Goal: Book appointment/travel/reservation

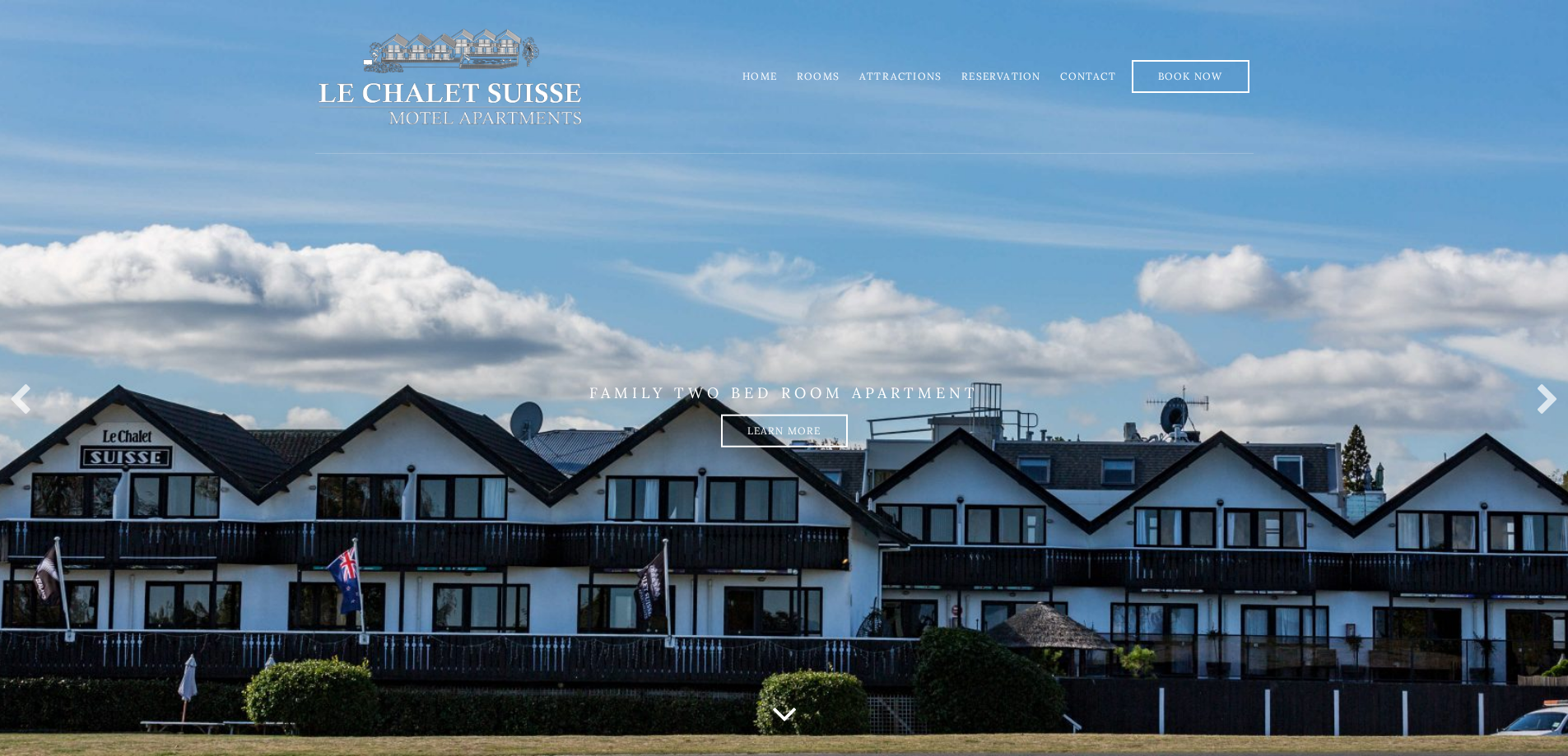
click at [771, 76] on link "Home" at bounding box center [760, 76] width 35 height 13
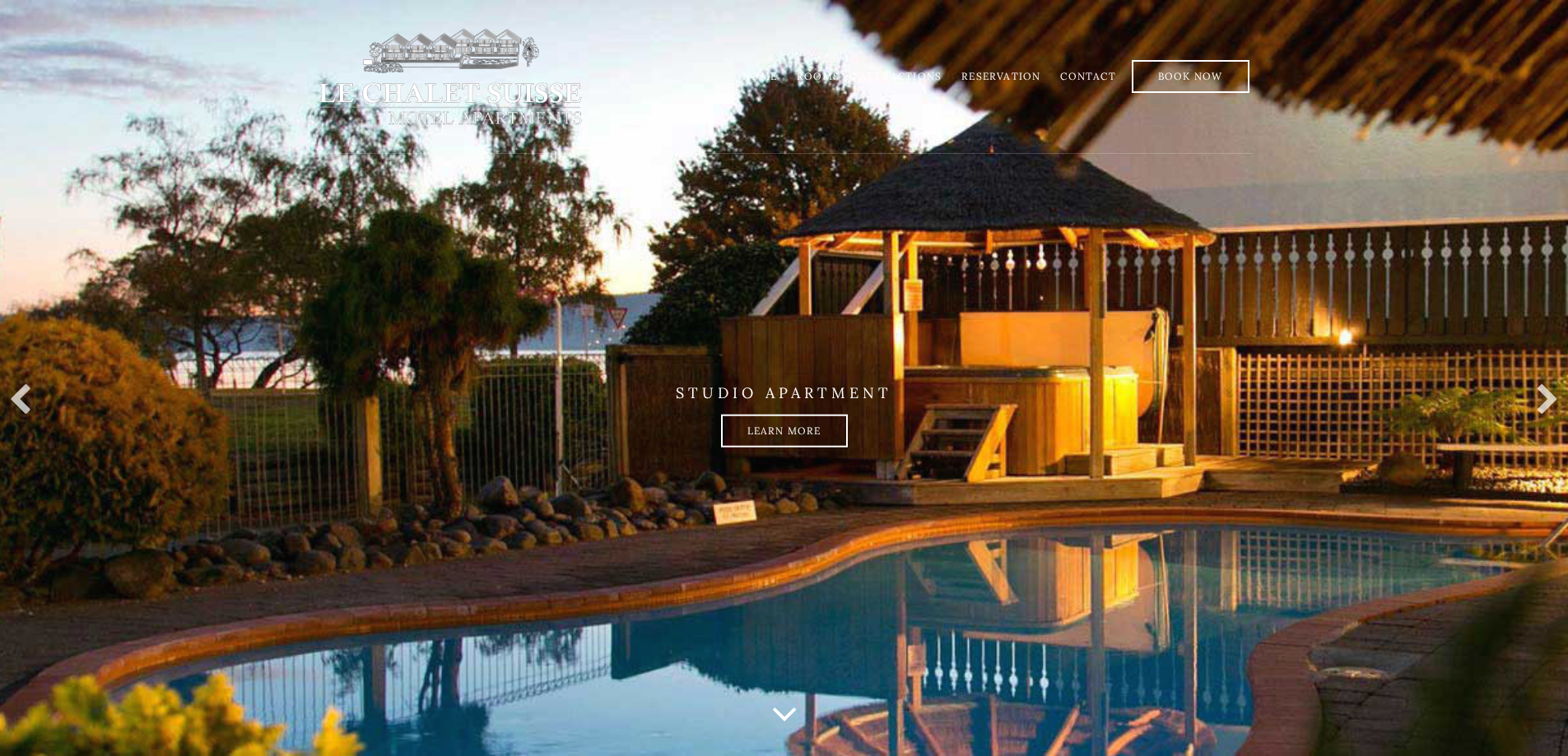
click at [834, 75] on link "Rooms" at bounding box center [818, 76] width 42 height 13
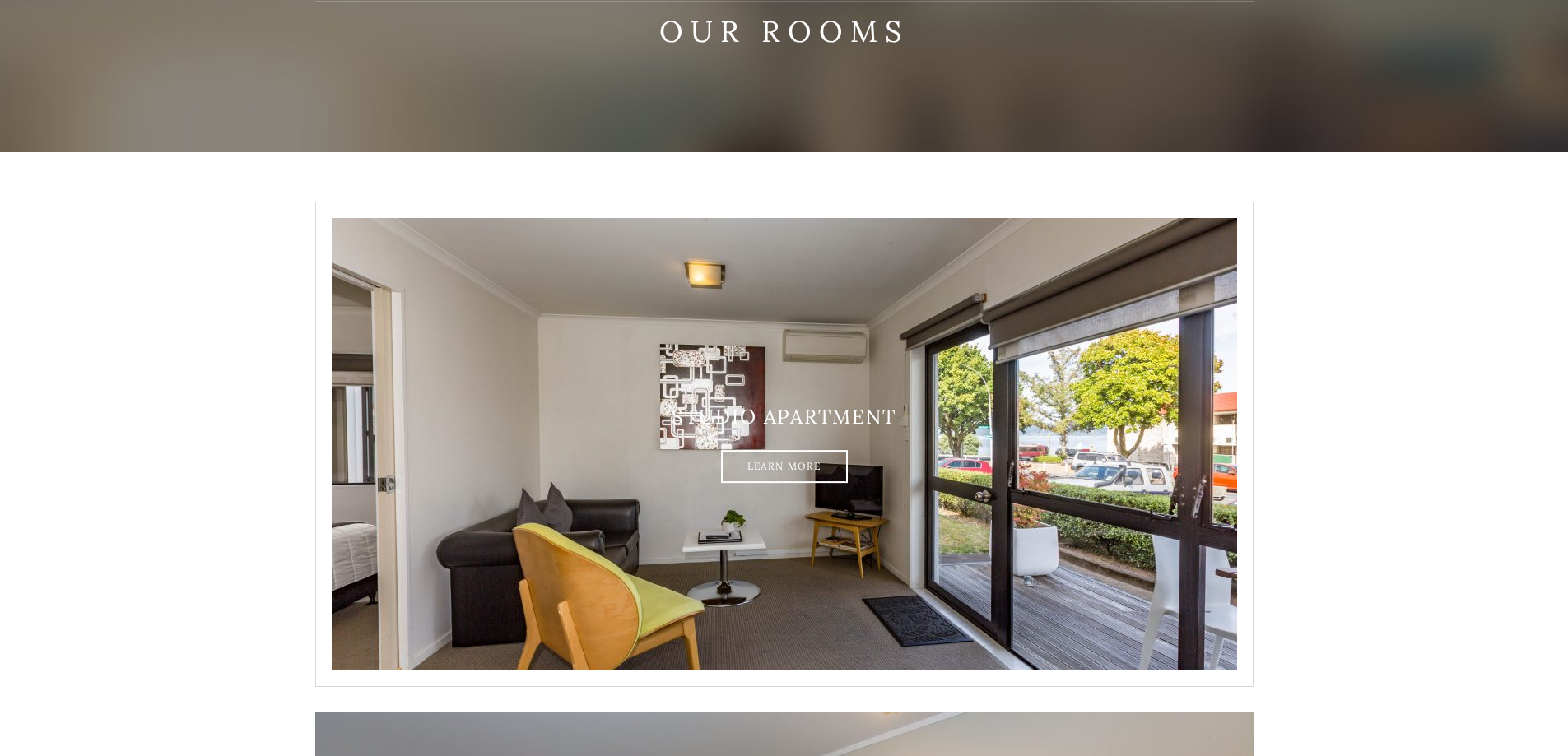
scroll to position [329, 0]
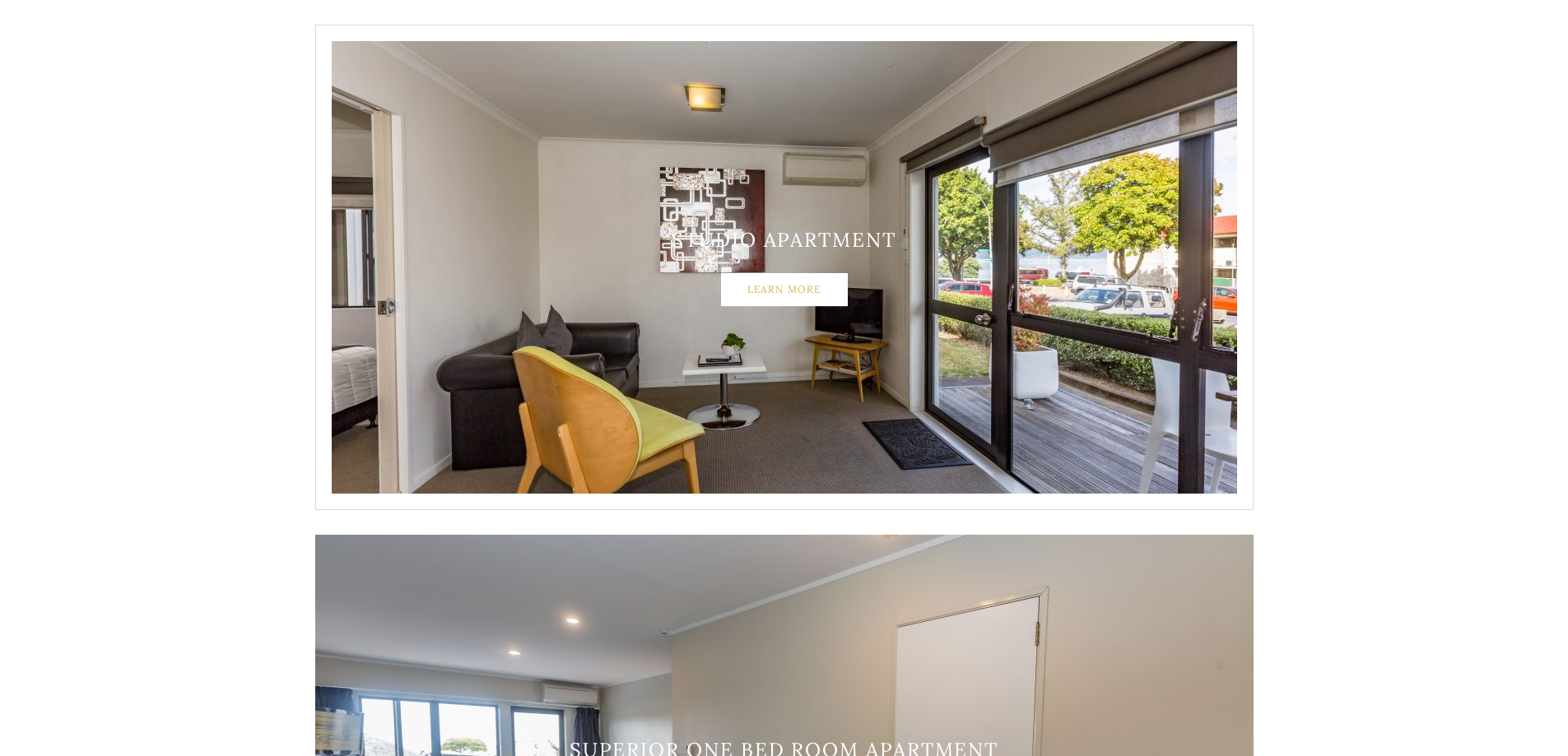
click at [770, 286] on link "Learn More" at bounding box center [784, 289] width 126 height 33
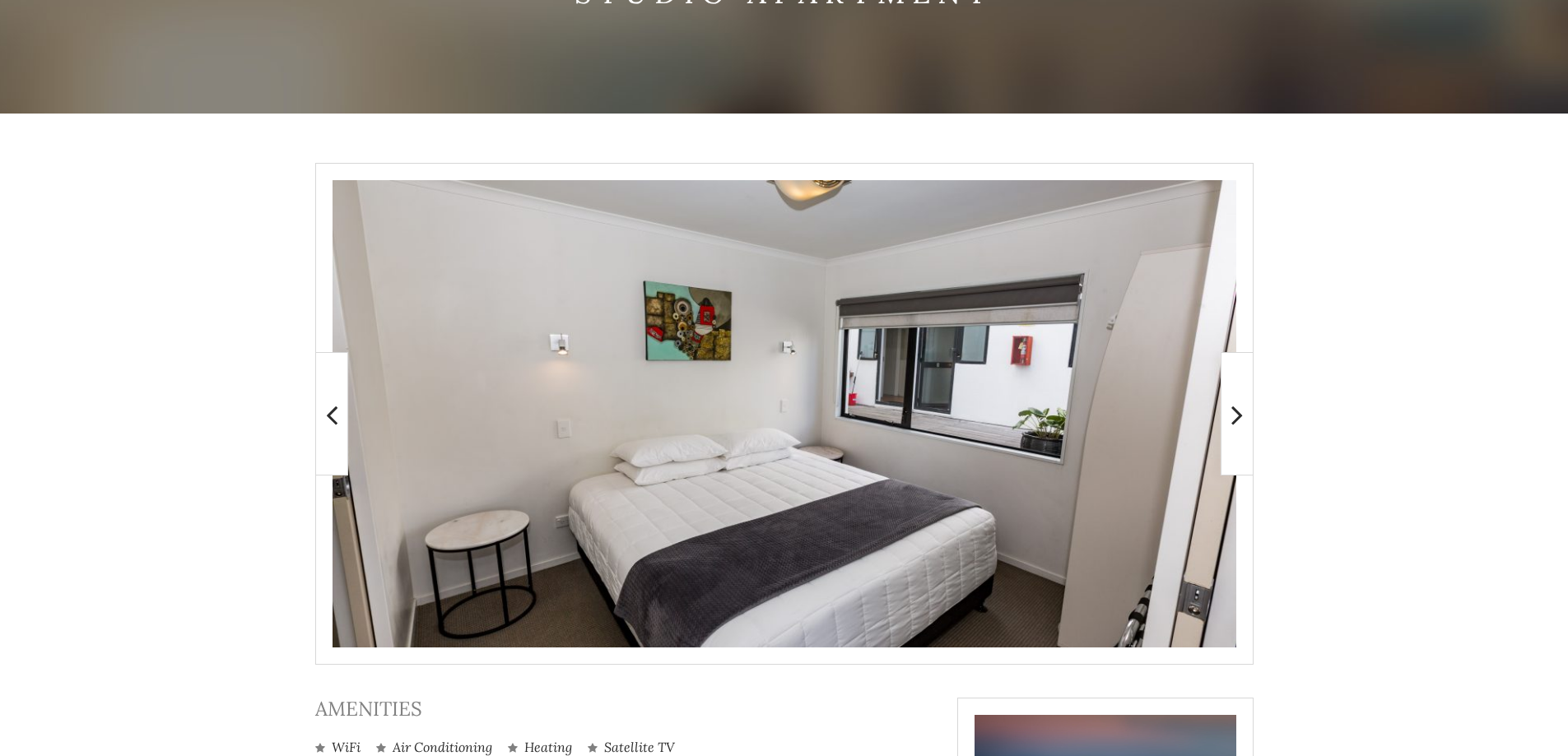
scroll to position [551, 0]
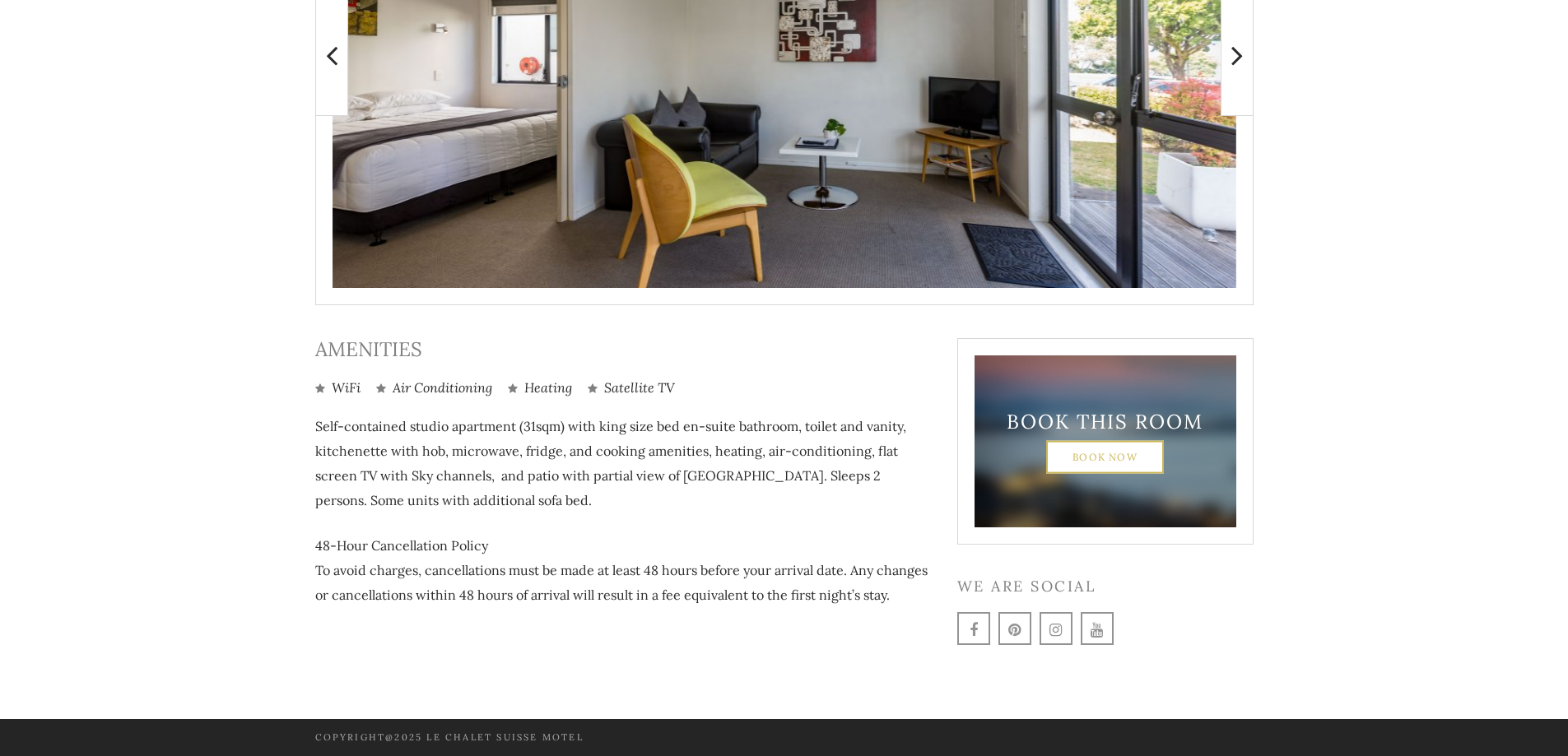
click at [1139, 460] on link "Book Now" at bounding box center [1105, 457] width 118 height 33
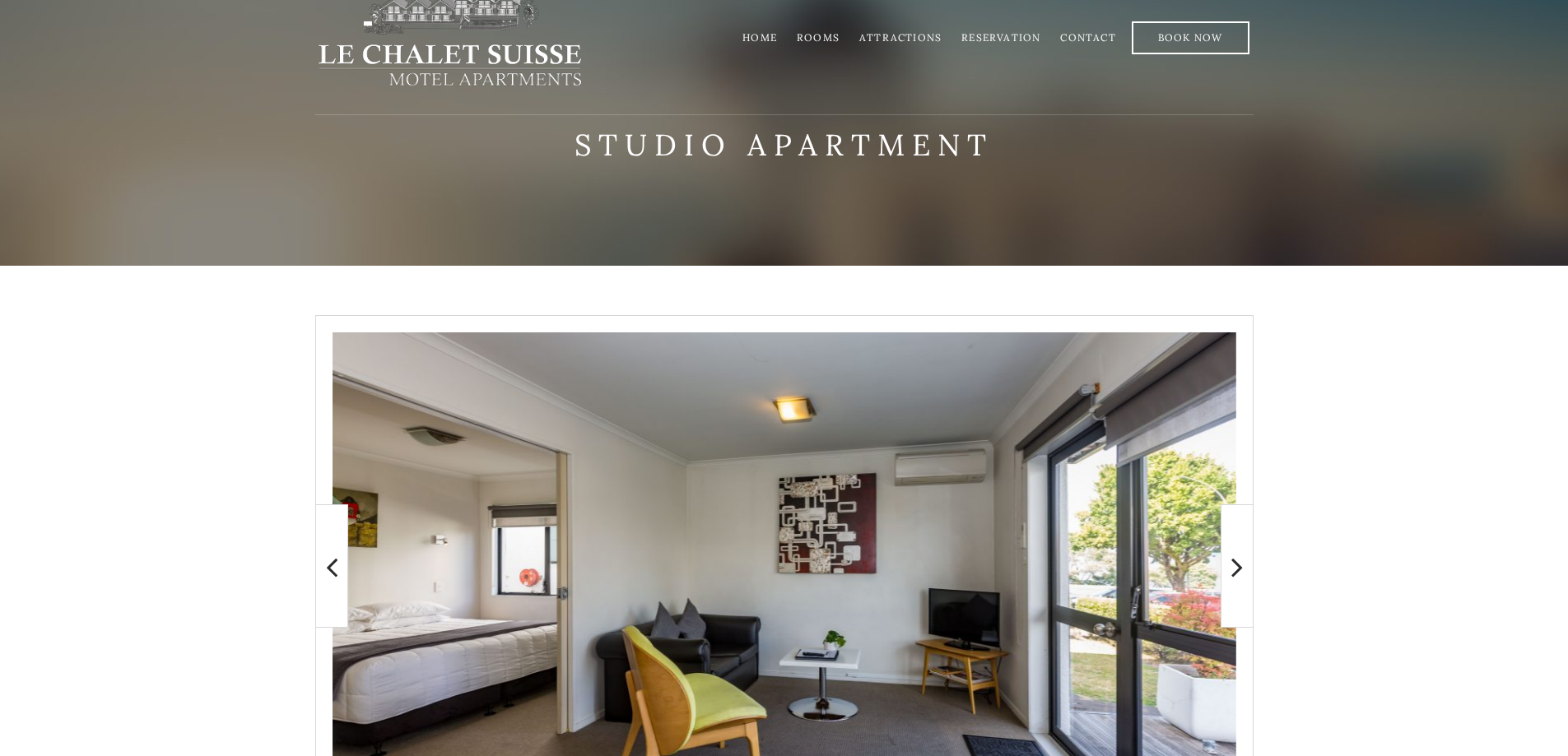
scroll to position [0, 0]
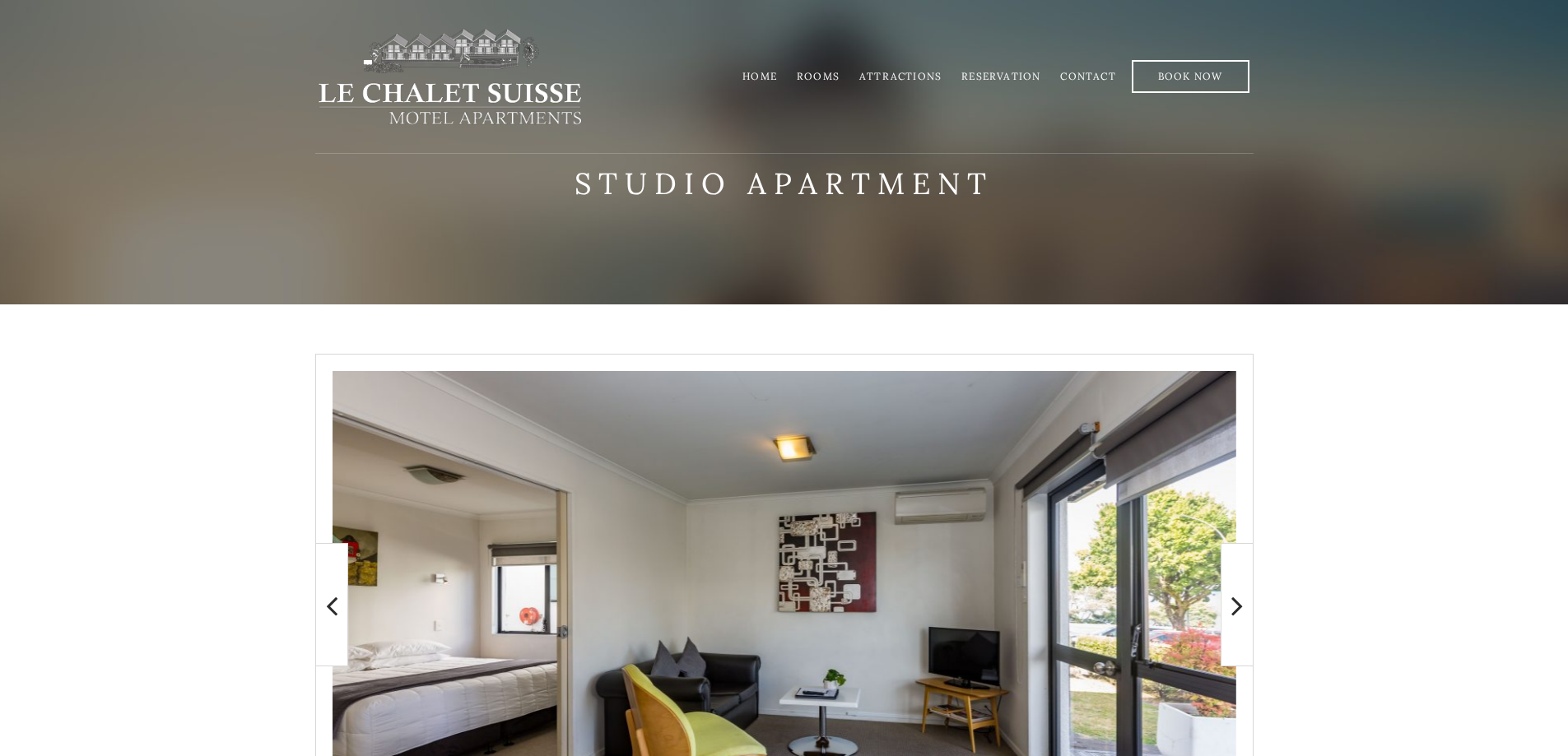
click at [1111, 77] on link "Contact" at bounding box center [1087, 76] width 55 height 13
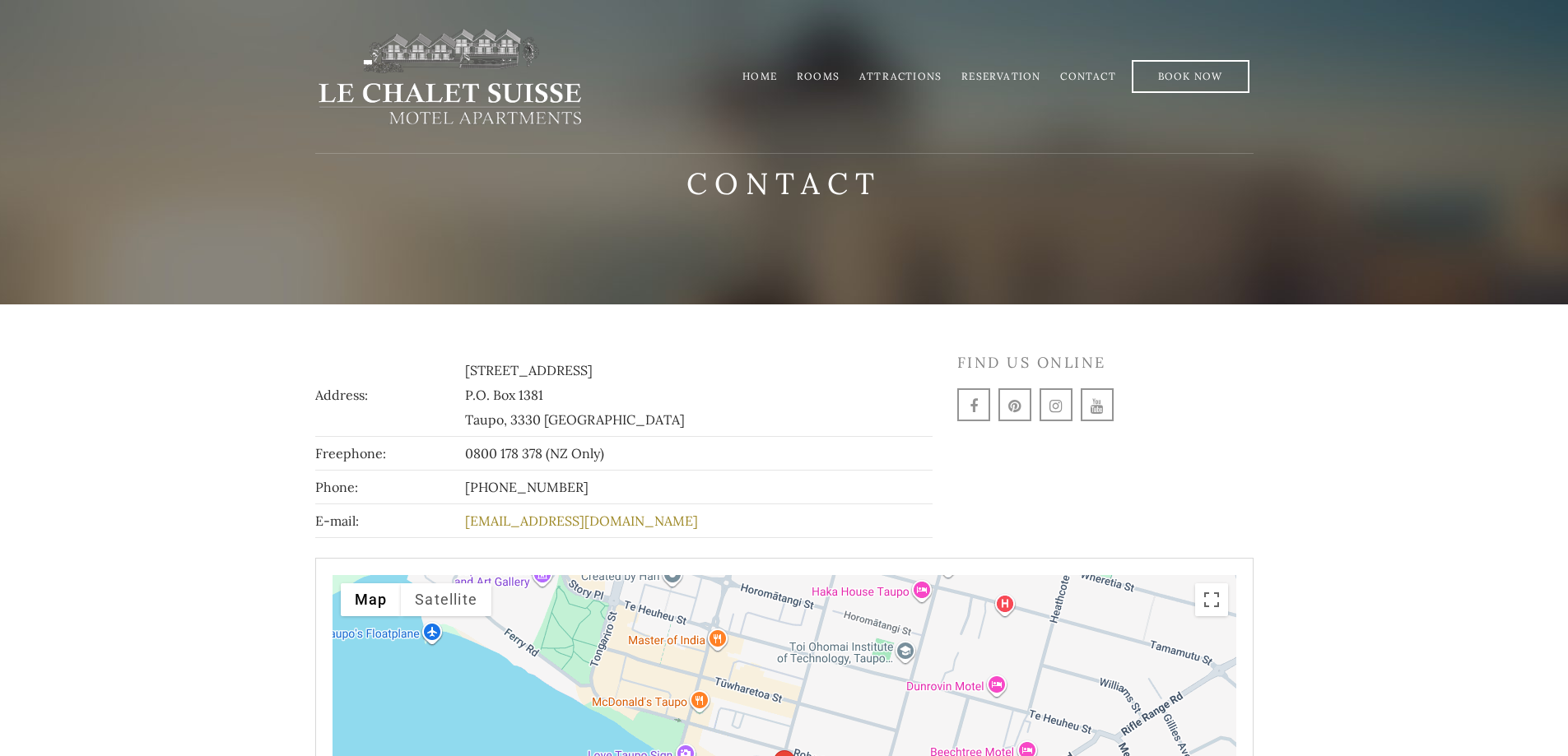
click at [809, 71] on link "Rooms" at bounding box center [818, 76] width 42 height 13
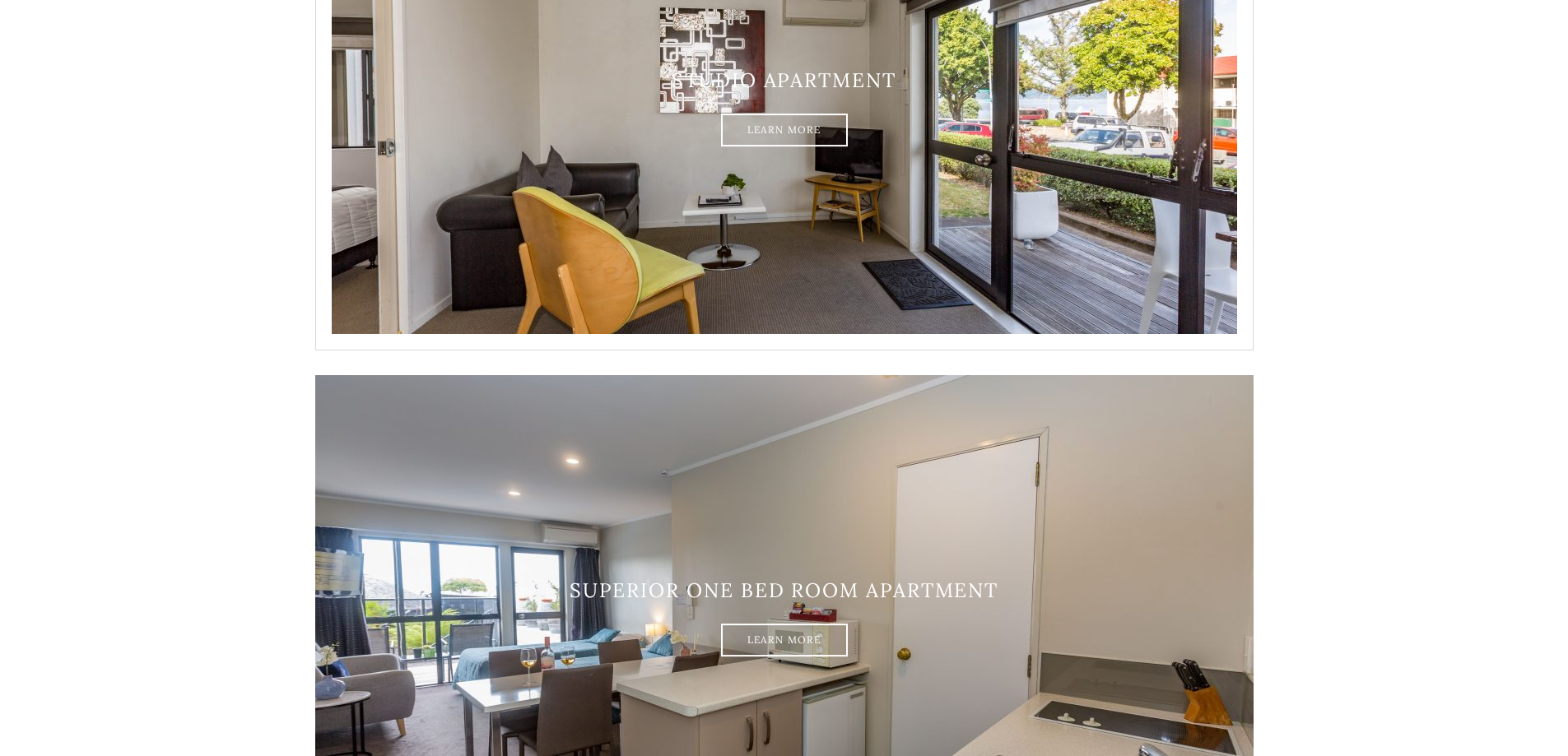
scroll to position [741, 0]
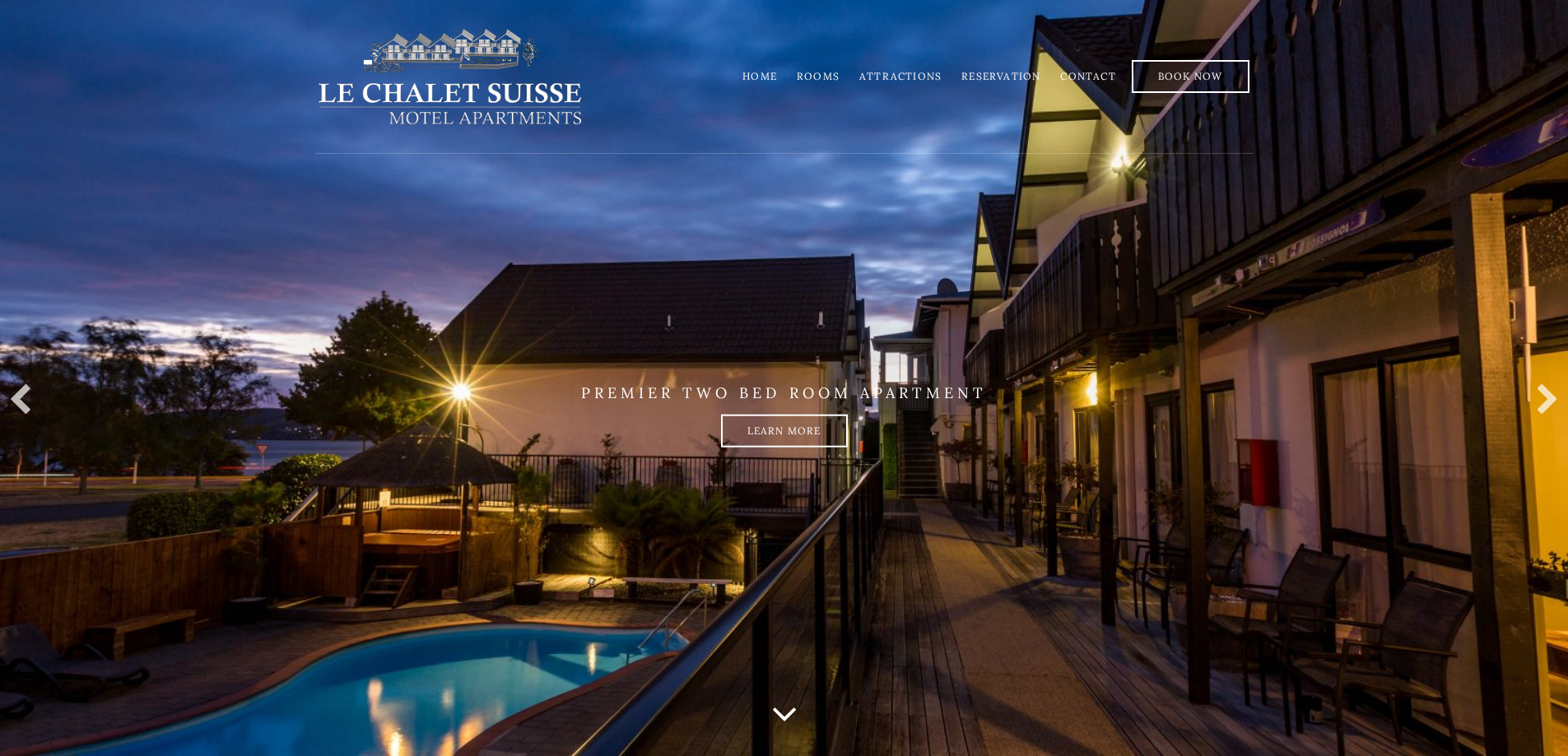
click at [1091, 77] on link "Contact" at bounding box center [1087, 76] width 55 height 13
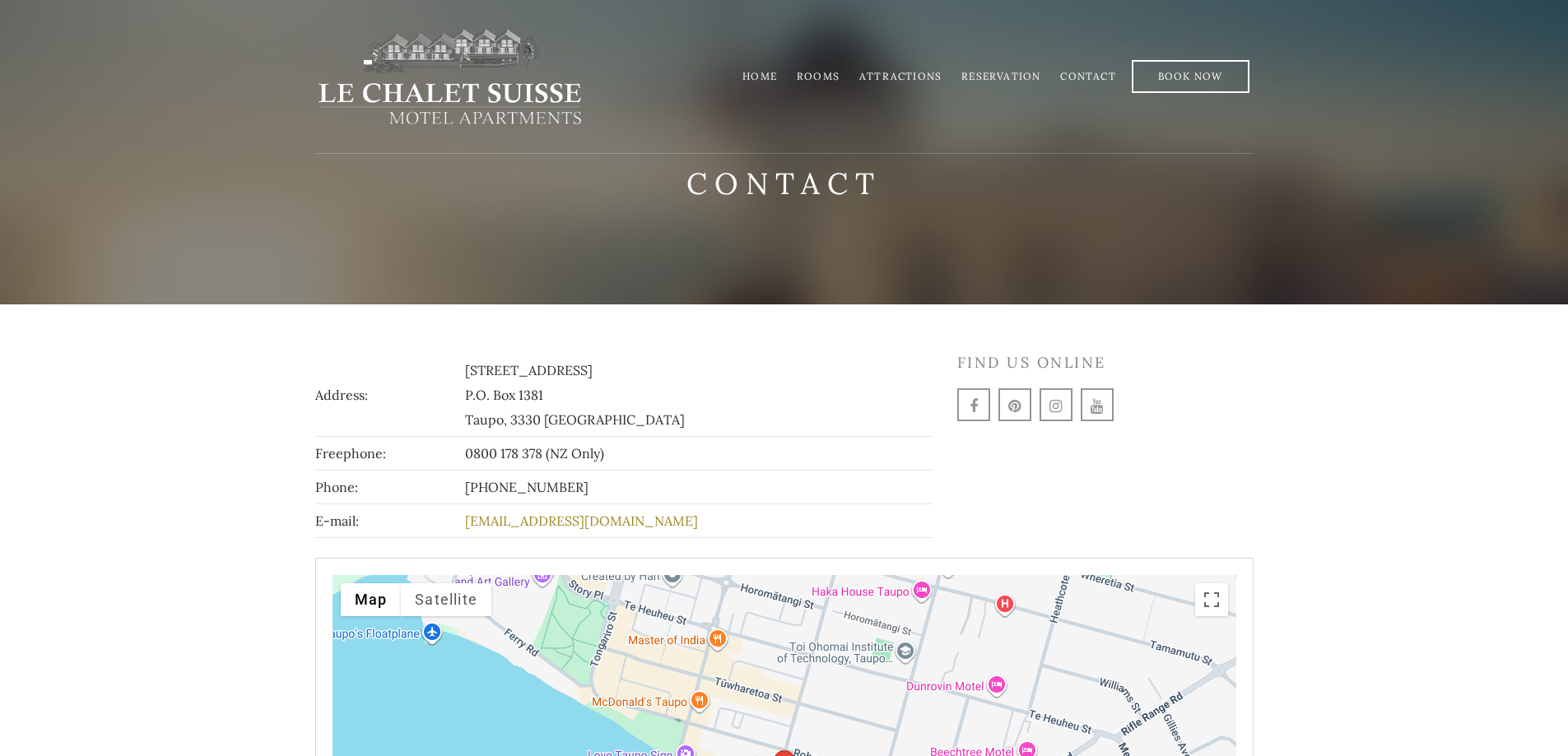
click at [975, 73] on link "Reservation" at bounding box center [1001, 76] width 79 height 13
click at [769, 74] on link "Home" at bounding box center [760, 76] width 35 height 13
